Goal: Communication & Community: Answer question/provide support

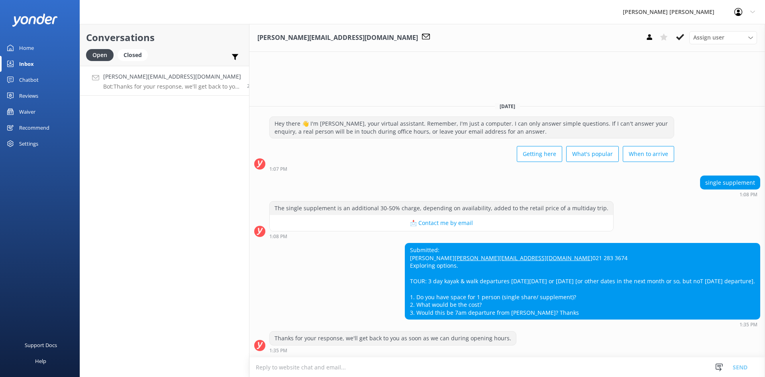
click at [330, 364] on textarea at bounding box center [507, 367] width 516 height 20
click at [304, 367] on textarea "email sent to client - [PERSON_NAME]" at bounding box center [507, 367] width 516 height 20
type textarea "email sent to client - [PERSON_NAME]"
click at [741, 365] on button "Send" at bounding box center [740, 367] width 30 height 20
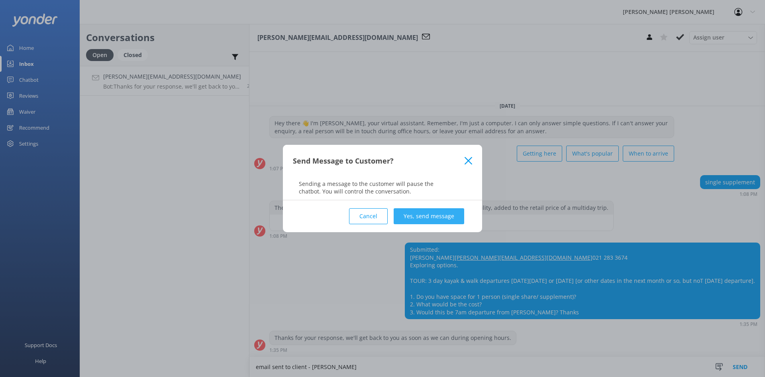
drag, startPoint x: 436, startPoint y: 216, endPoint x: 579, endPoint y: 128, distance: 167.3
click at [436, 216] on button "Yes, send message" at bounding box center [429, 216] width 71 height 16
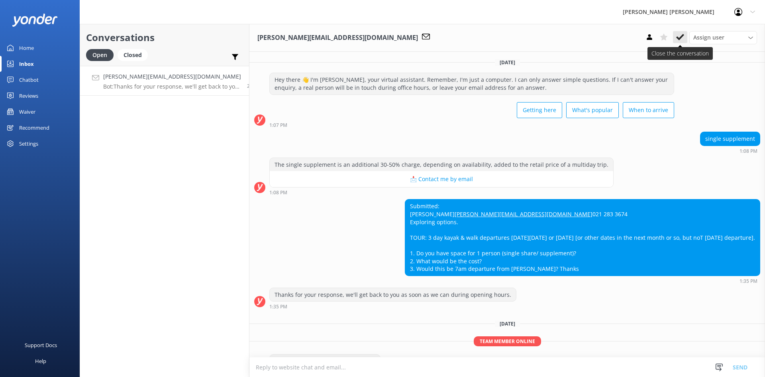
click at [683, 37] on icon at bounding box center [680, 37] width 8 height 8
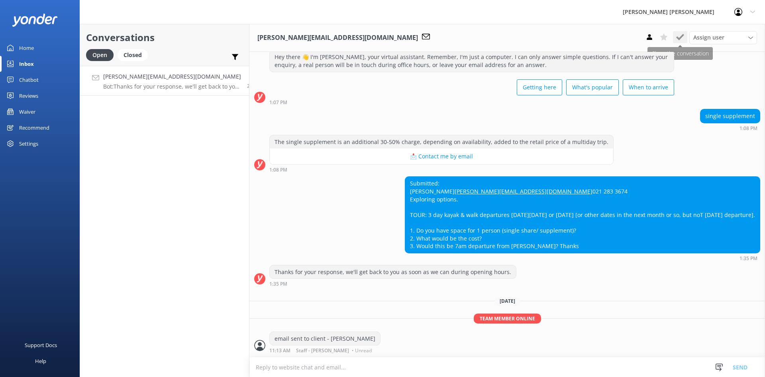
scroll to position [39, 0]
